Goal: Feedback & Contribution: Contribute content

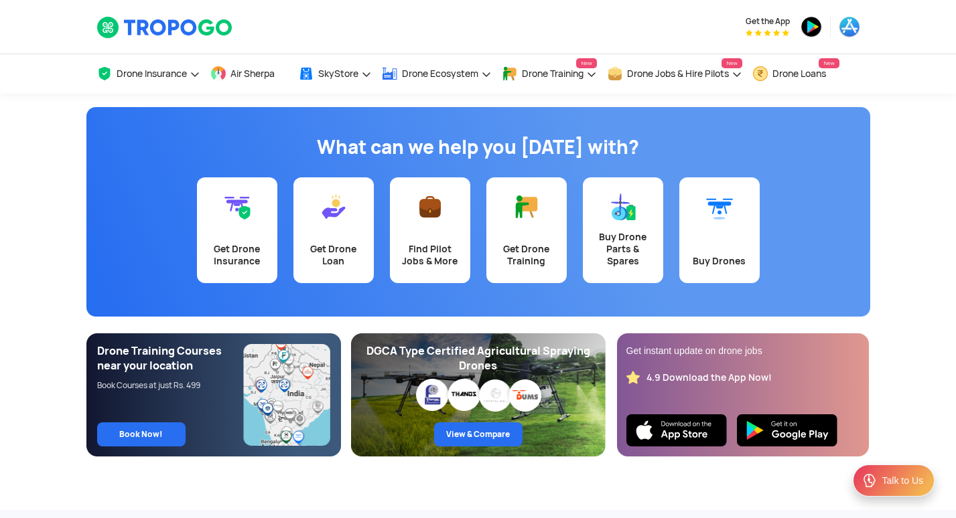
click at [949, 351] on app-banner "What can we help you [DATE] with? Get Drone Insurance Get Drone Loan Find Pilot…" at bounding box center [478, 275] width 956 height 363
click at [949, 424] on app-banner "What can we help you [DATE] with? Get Drone Insurance Get Drone Loan Find Pilot…" at bounding box center [478, 275] width 956 height 363
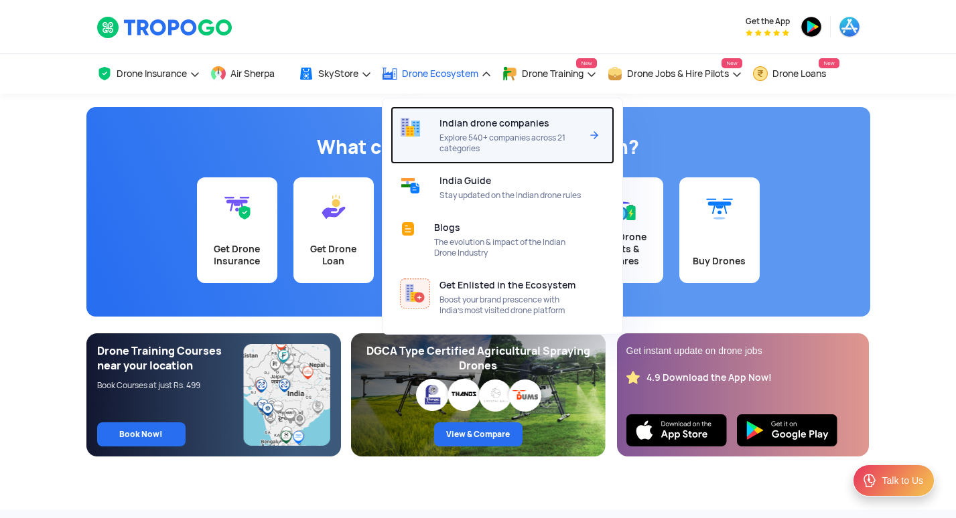
click at [565, 121] on div "Indian drone companies Explore 540+ companies across 21 categories" at bounding box center [512, 136] width 147 height 58
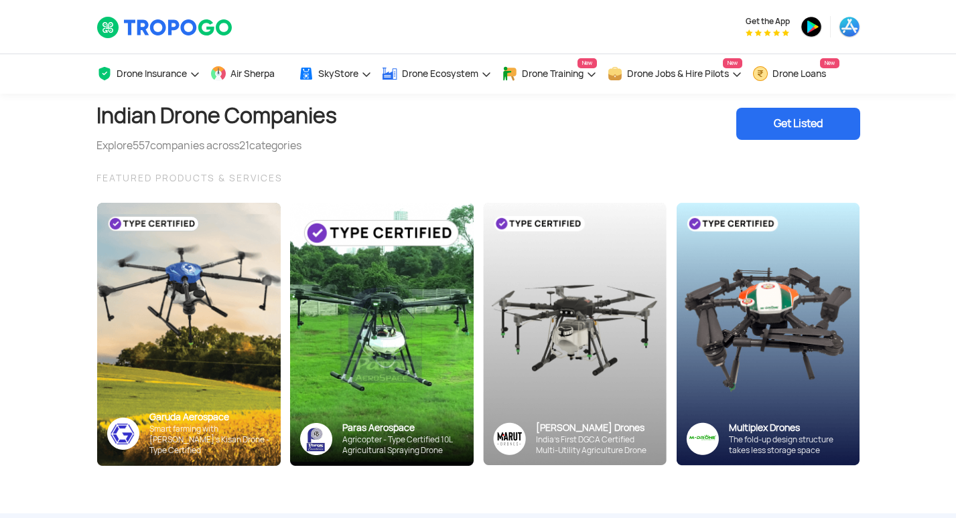
scroll to position [453, 0]
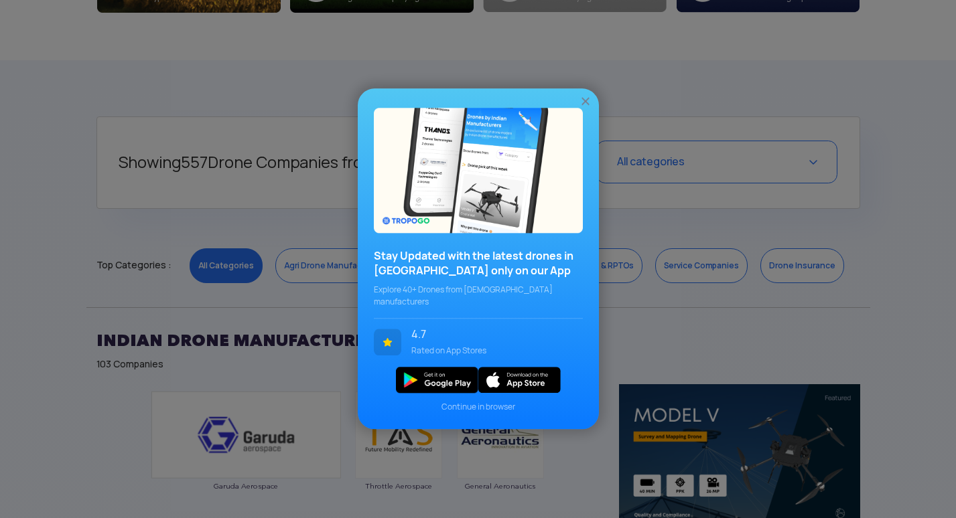
click at [585, 107] on img at bounding box center [585, 101] width 13 height 13
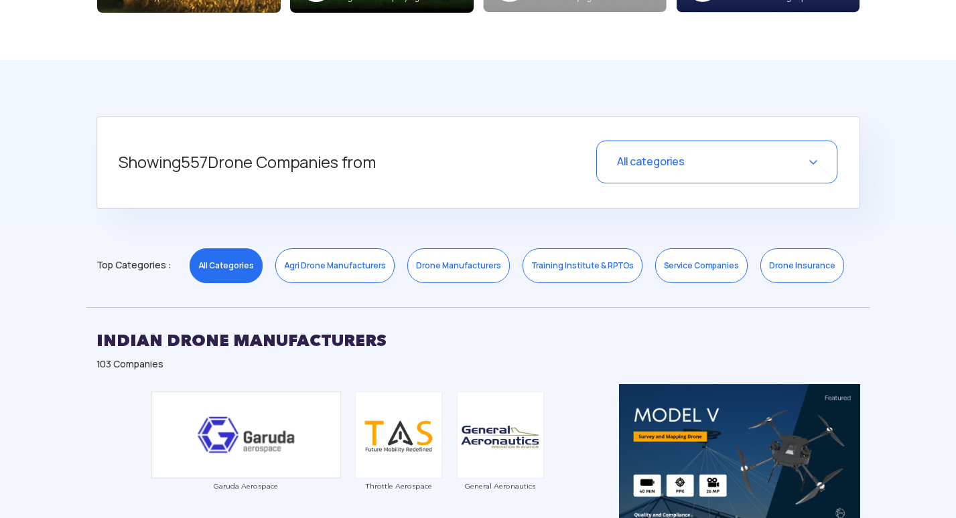
click at [469, 269] on link "Drone Manufacturers" at bounding box center [458, 266] width 102 height 35
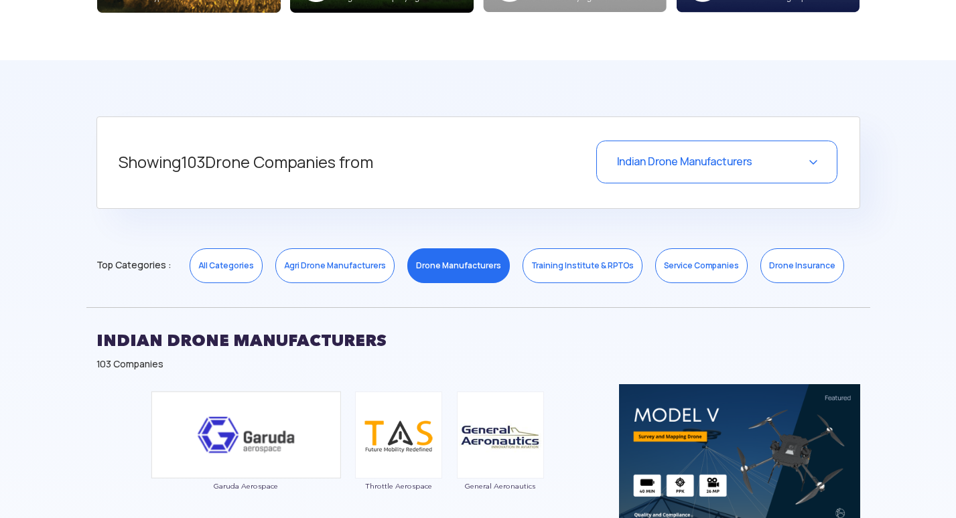
click at [764, 166] on div "Indian Drone Manufacturers" at bounding box center [716, 162] width 241 height 43
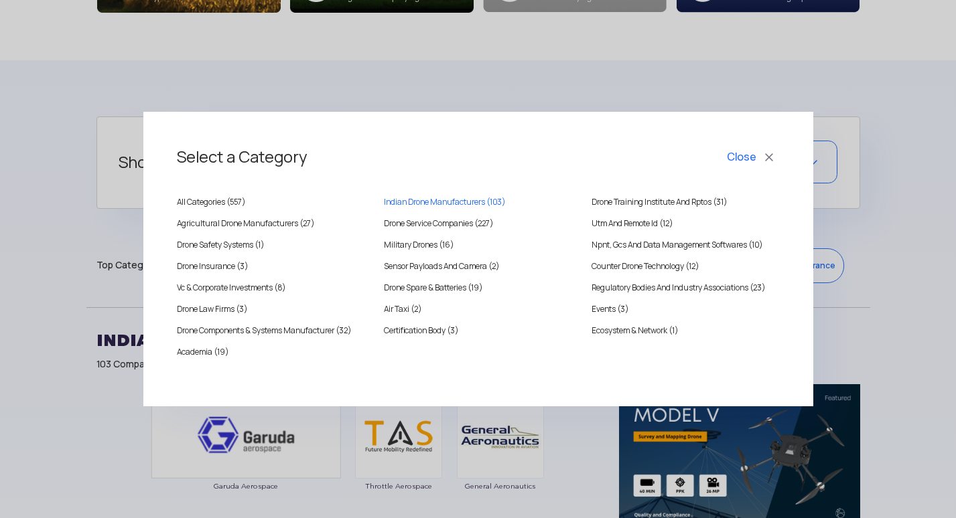
click at [770, 155] on button "Close" at bounding box center [752, 157] width 56 height 23
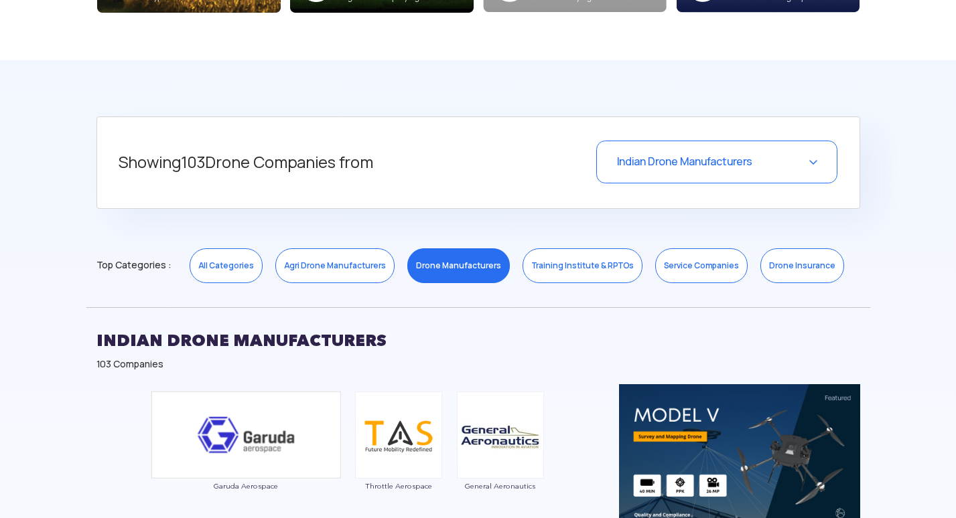
click at [447, 275] on link "Drone Manufacturers" at bounding box center [458, 266] width 102 height 35
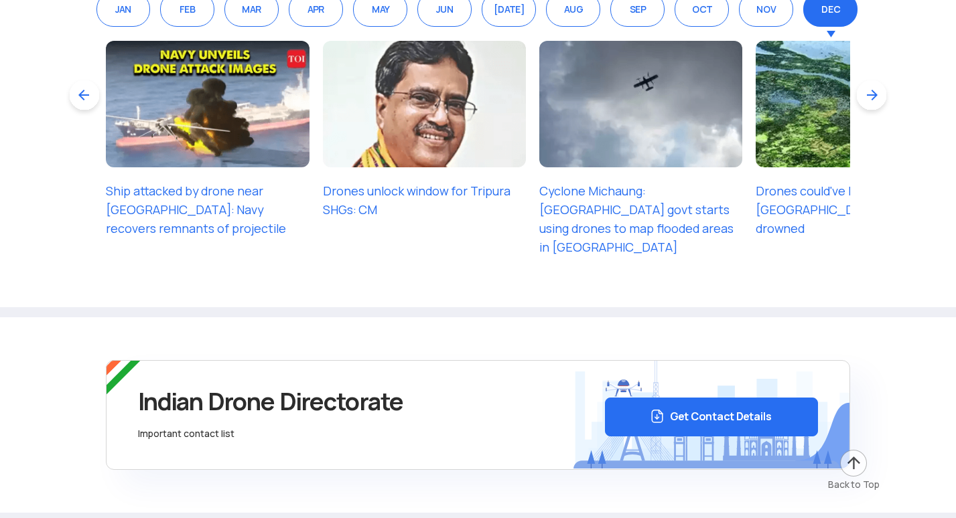
scroll to position [2268, 0]
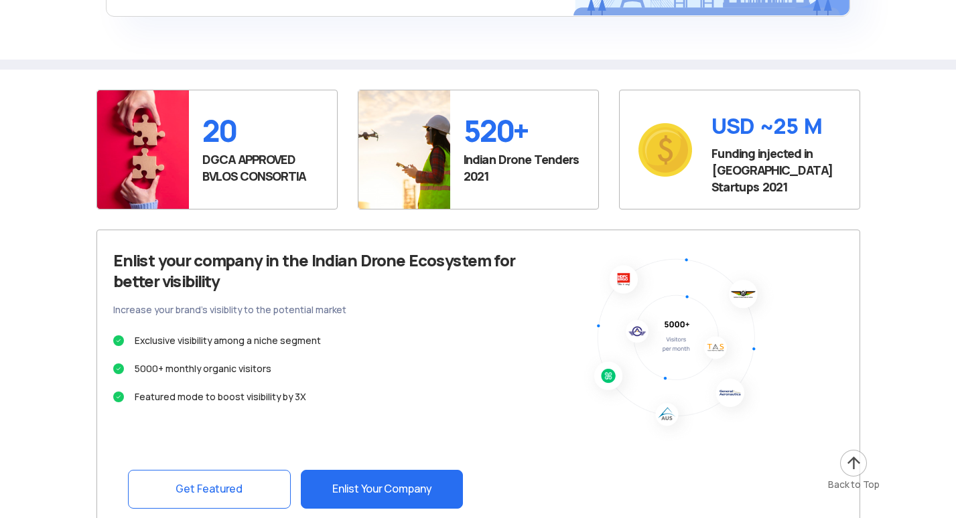
click at [374, 486] on link "Enlist Your Company" at bounding box center [382, 489] width 162 height 39
